Goal: Check status: Check status

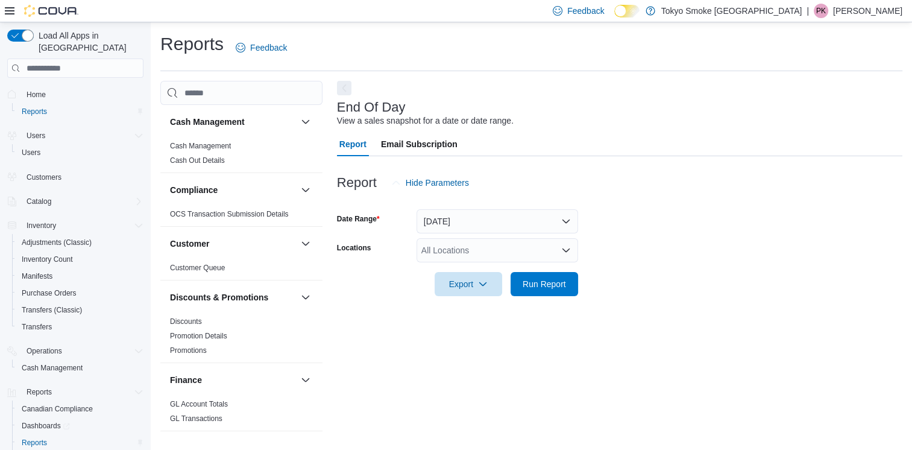
scroll to position [2, 0]
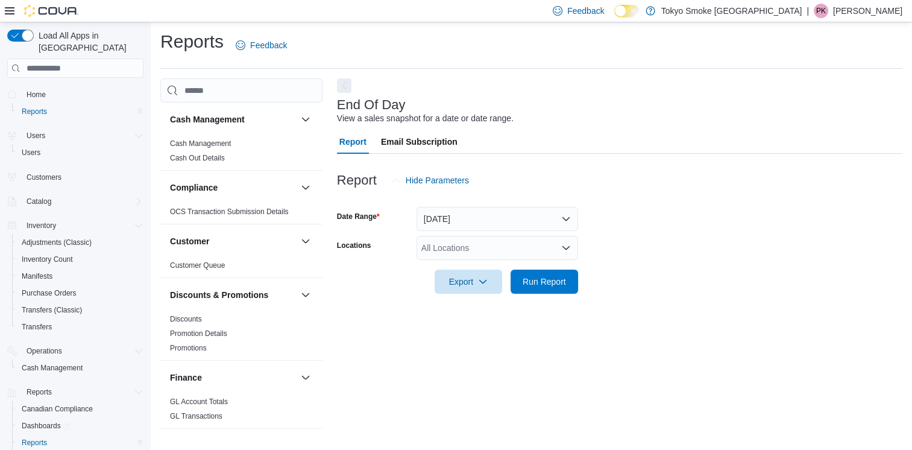
click at [450, 249] on div "All Locations" at bounding box center [498, 248] width 162 height 24
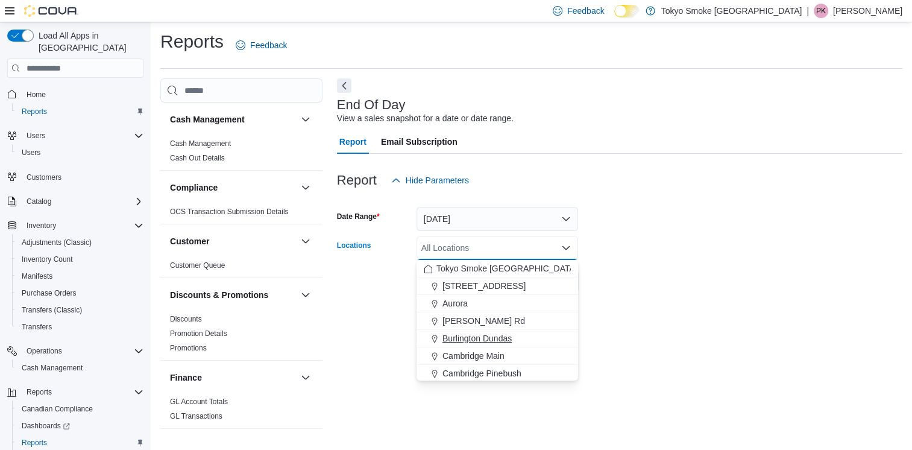
click at [477, 342] on span "Burlington Dundas" at bounding box center [476, 338] width 69 height 12
click at [671, 278] on form "Date Range [DATE] Locations [GEOGRAPHIC_DATA] [GEOGRAPHIC_DATA] Combo box. Sele…" at bounding box center [619, 242] width 565 height 101
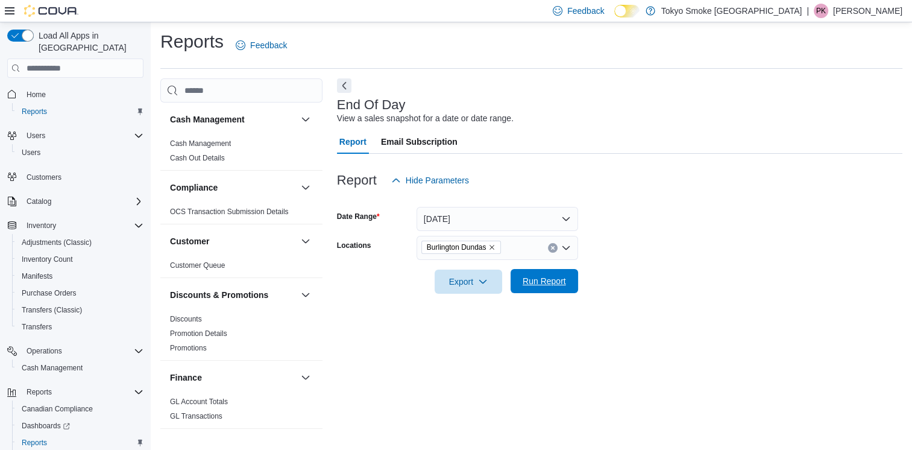
click at [527, 287] on span "Run Report" at bounding box center [544, 281] width 43 height 12
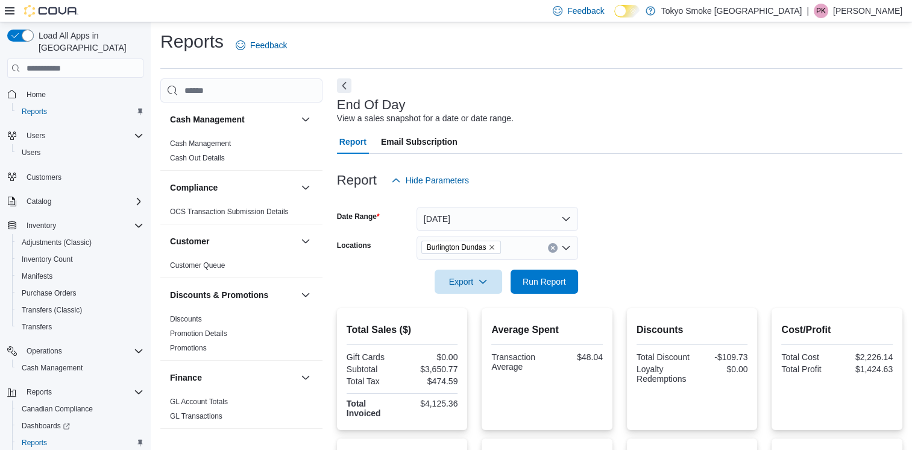
scroll to position [230, 0]
